Goal: Transaction & Acquisition: Purchase product/service

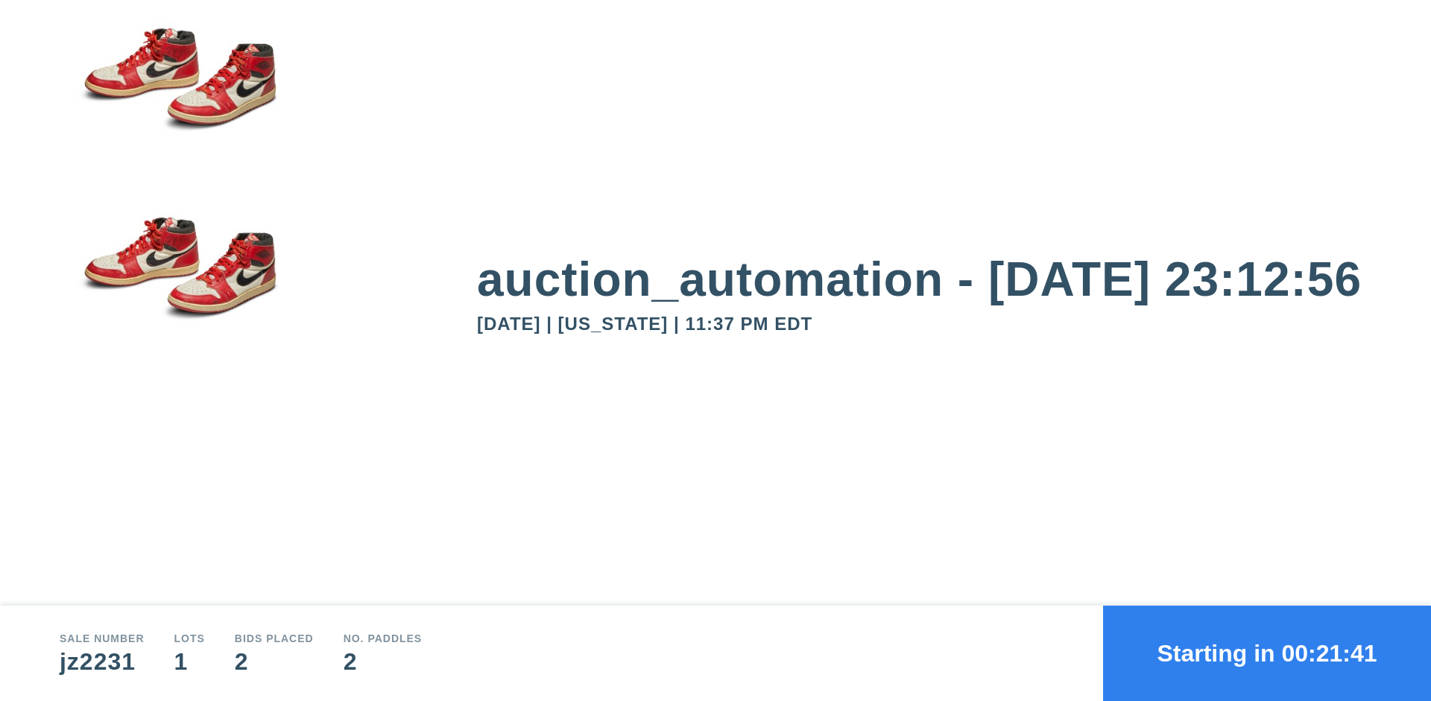
click at [1267, 653] on button "Starting in 00:21:41" at bounding box center [1267, 653] width 328 height 95
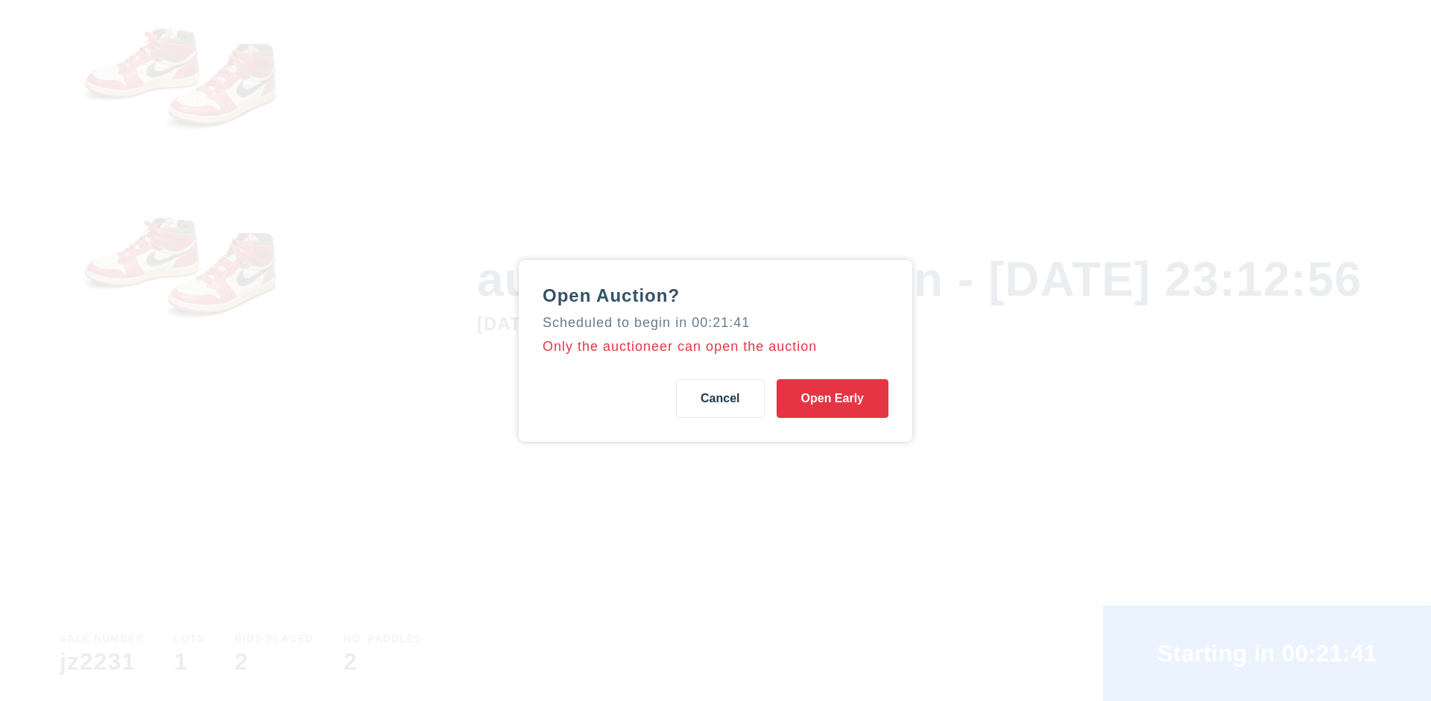
click at [832, 398] on button "Open Early" at bounding box center [832, 398] width 112 height 39
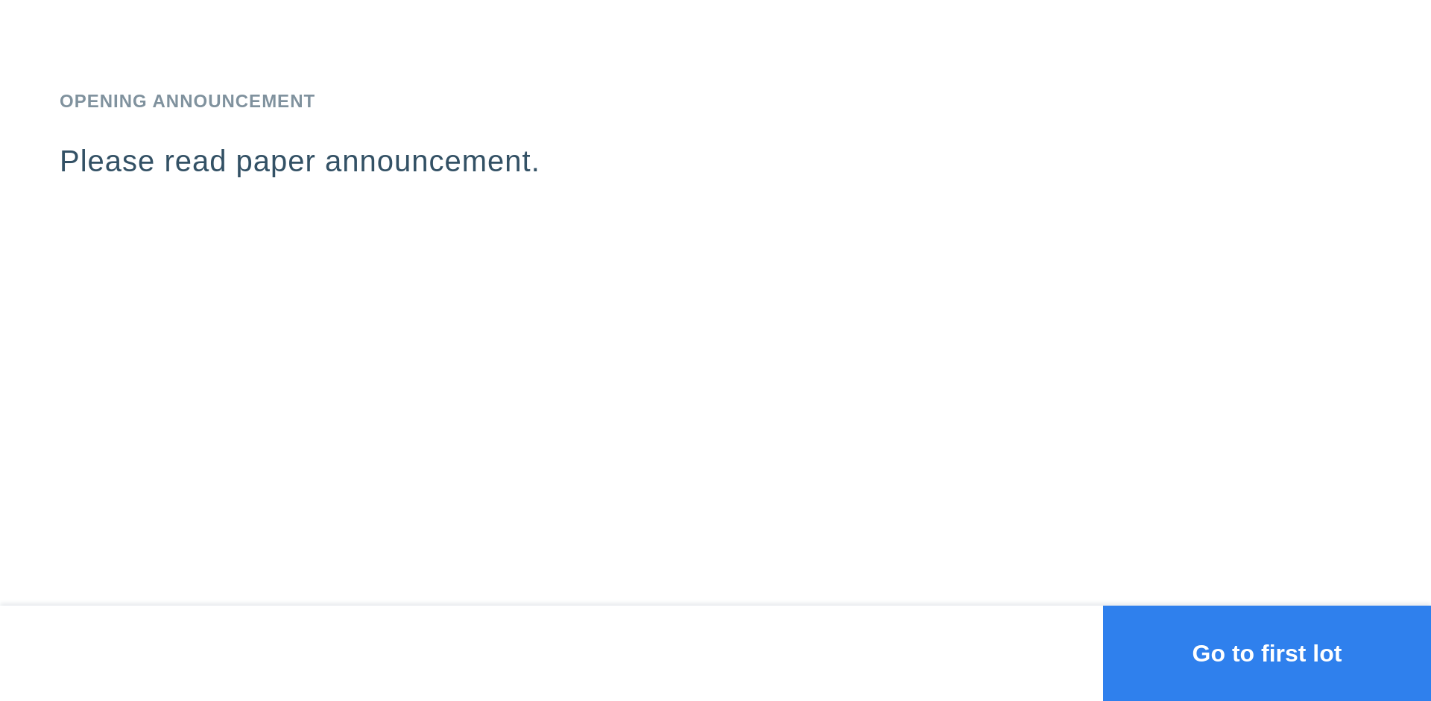
click at [1267, 653] on button "Go to first lot" at bounding box center [1267, 653] width 328 height 95
